Goal: Navigation & Orientation: Find specific page/section

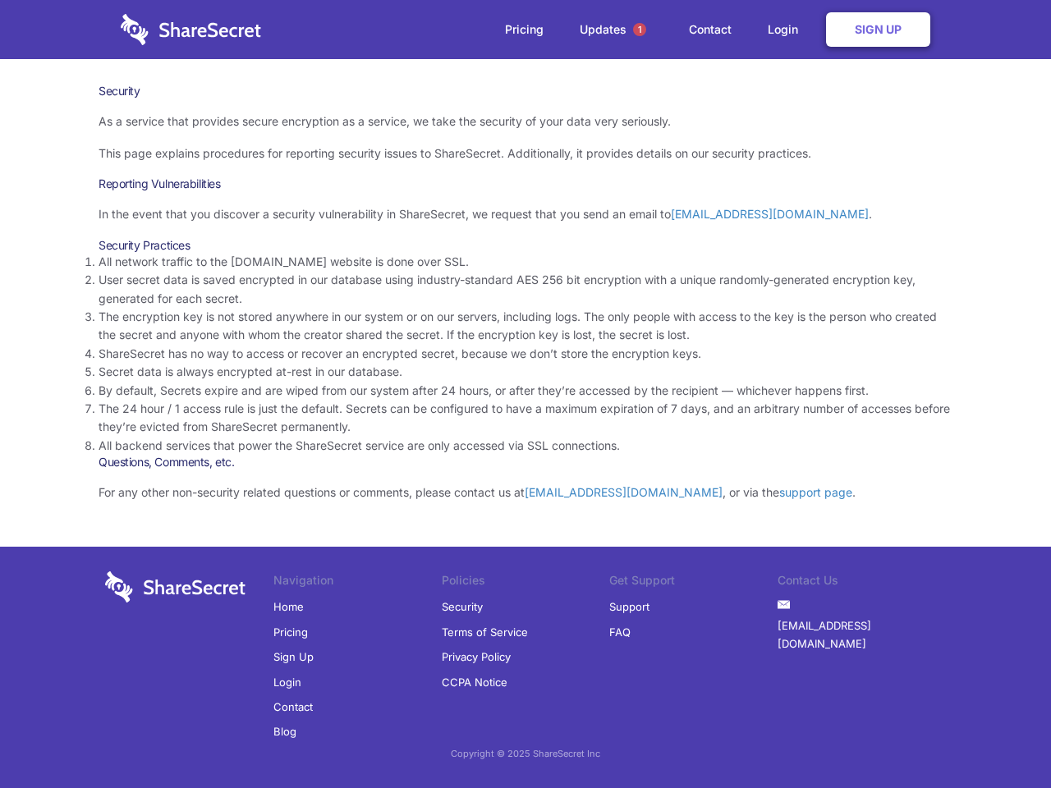
click at [525, 394] on li "By default, Secrets expire and are wiped from our system after 24 hours, or aft…" at bounding box center [525, 391] width 854 height 18
click at [639, 30] on span "1" at bounding box center [639, 29] width 13 height 13
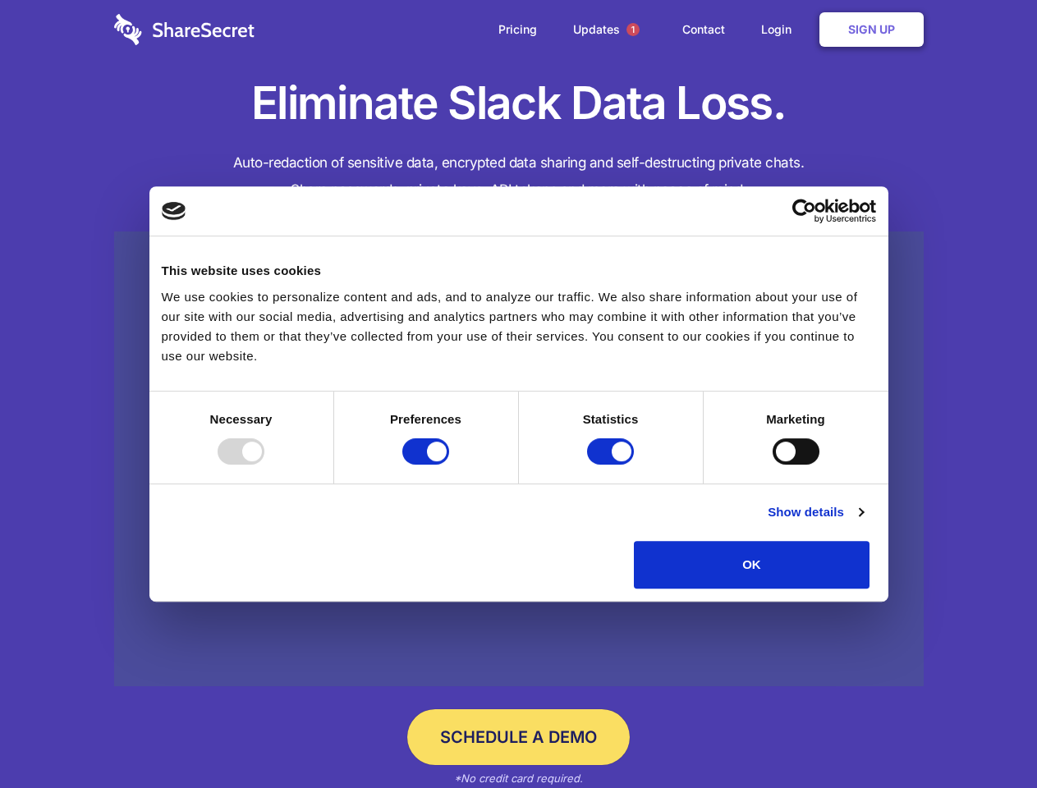
click at [264, 465] on div at bounding box center [241, 451] width 47 height 26
click at [449, 465] on input "Preferences" at bounding box center [425, 451] width 47 height 26
checkbox input "false"
click at [612, 465] on input "Statistics" at bounding box center [610, 451] width 47 height 26
checkbox input "false"
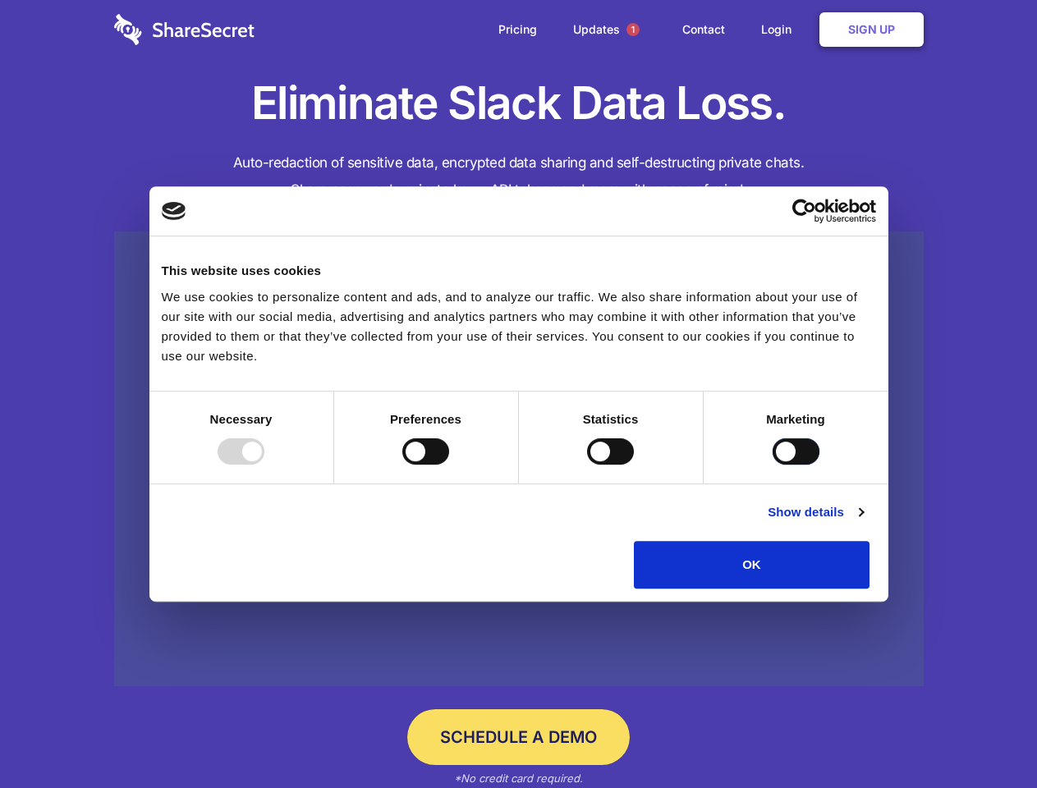
click at [772, 465] on input "Marketing" at bounding box center [795, 451] width 47 height 26
checkbox input "true"
click at [863, 522] on link "Show details" at bounding box center [814, 512] width 95 height 20
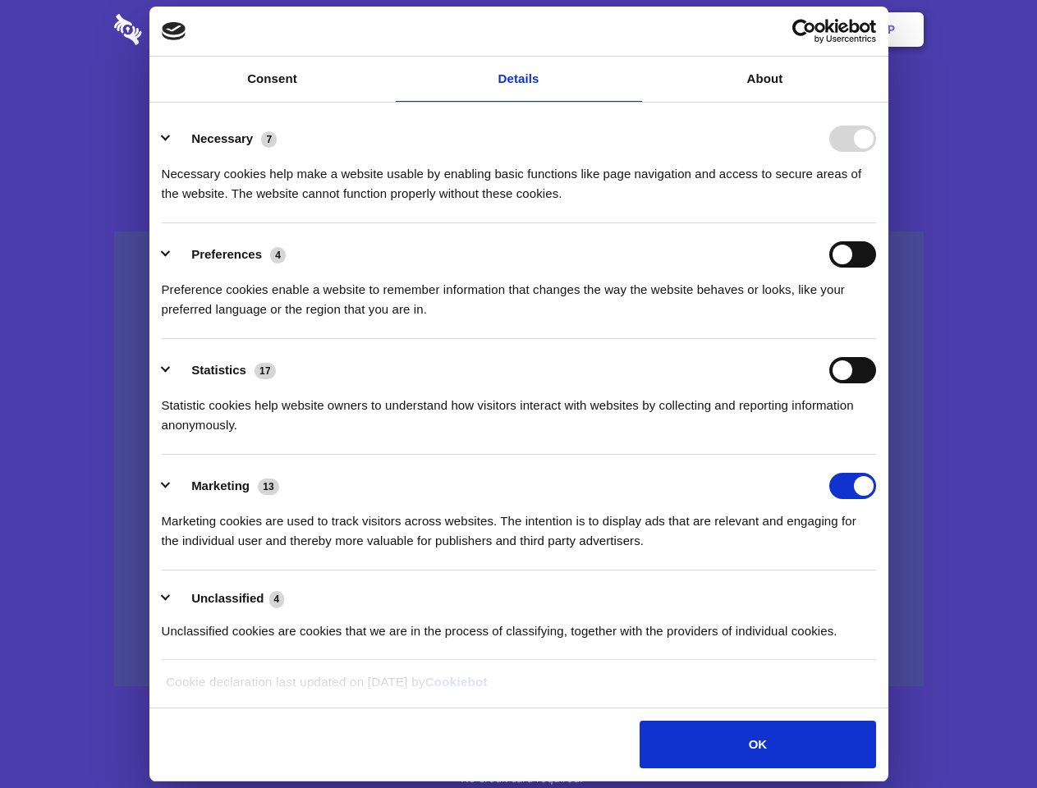
click at [876, 223] on li "Necessary 7 Necessary cookies help make a website usable by enabling basic func…" at bounding box center [519, 166] width 714 height 116
click at [632, 30] on span "1" at bounding box center [632, 29] width 13 height 13
